Goal: Task Accomplishment & Management: Use online tool/utility

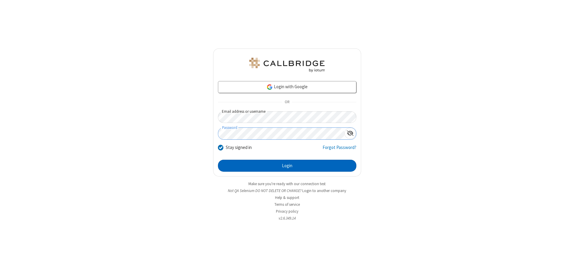
click at [287, 165] on button "Login" at bounding box center [287, 166] width 138 height 12
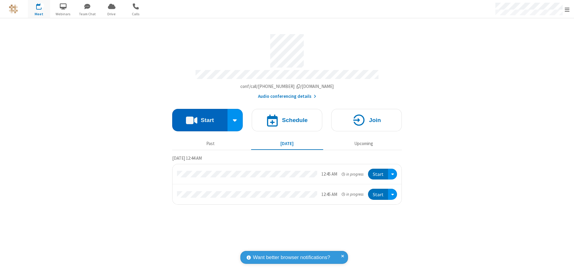
click at [200, 117] on button "Start" at bounding box center [199, 120] width 55 height 22
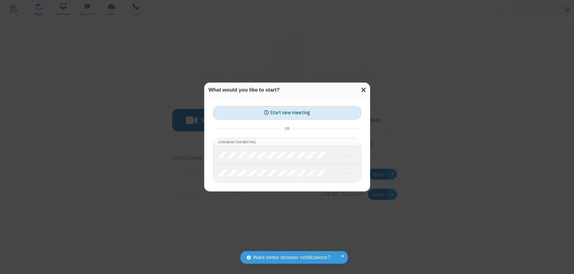
click at [287, 113] on button "Start new meeting" at bounding box center [287, 112] width 148 height 13
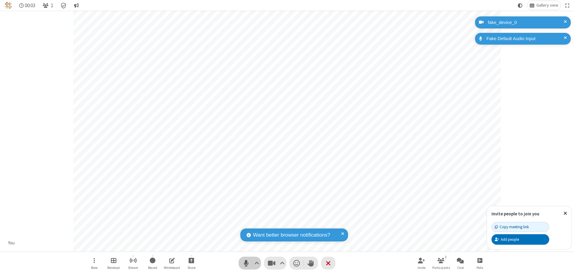
click at [246, 263] on span "Mute (⌘+Shift+A)" at bounding box center [245, 262] width 9 height 9
click at [246, 263] on span "Unmute (⌘+Shift+A)" at bounding box center [245, 262] width 9 height 9
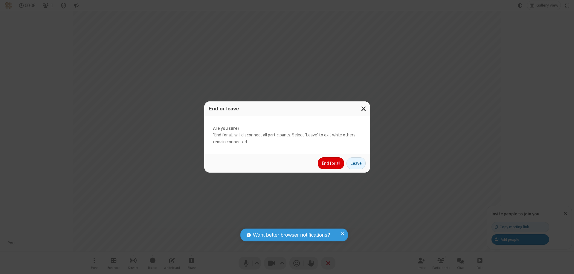
click at [331, 163] on button "End for all" at bounding box center [331, 163] width 26 height 12
